Goal: Task Accomplishment & Management: Use online tool/utility

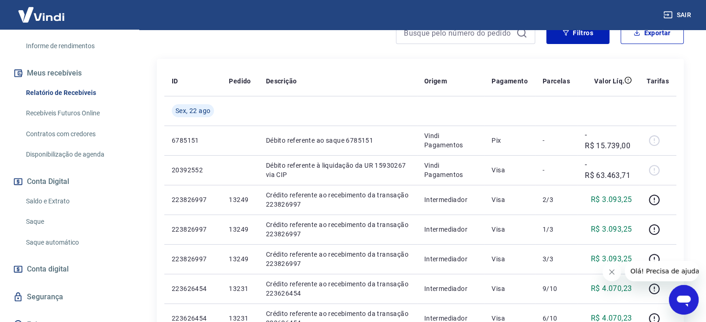
scroll to position [182, 0]
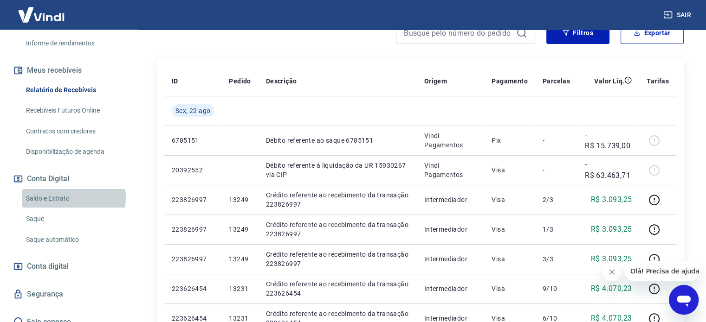
click at [73, 189] on link "Saldo e Extrato" at bounding box center [74, 198] width 105 height 19
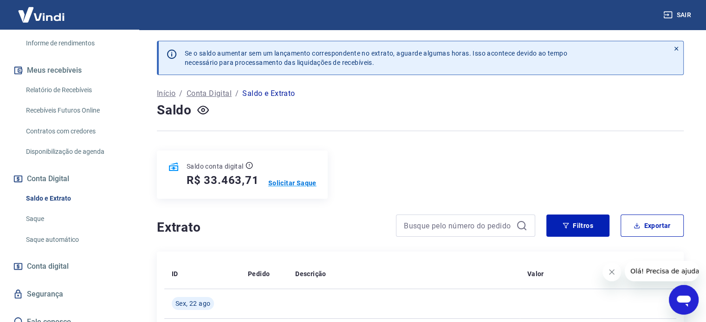
click at [290, 184] on p "Solicitar Saque" at bounding box center [292, 183] width 48 height 9
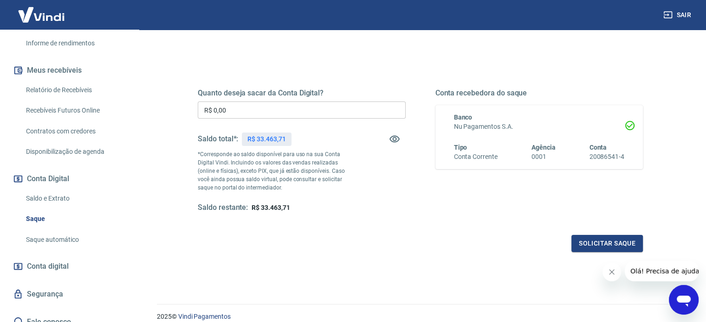
scroll to position [135, 0]
